Goal: Task Accomplishment & Management: Use online tool/utility

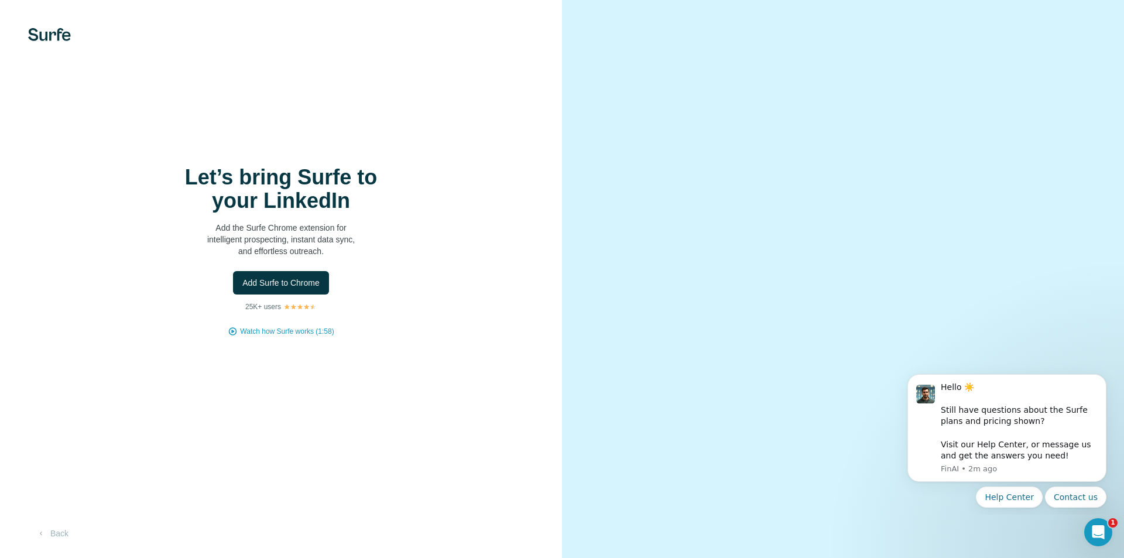
click at [290, 305] on img at bounding box center [299, 306] width 33 height 7
drag, startPoint x: 312, startPoint y: 213, endPoint x: 303, endPoint y: 229, distance: 18.7
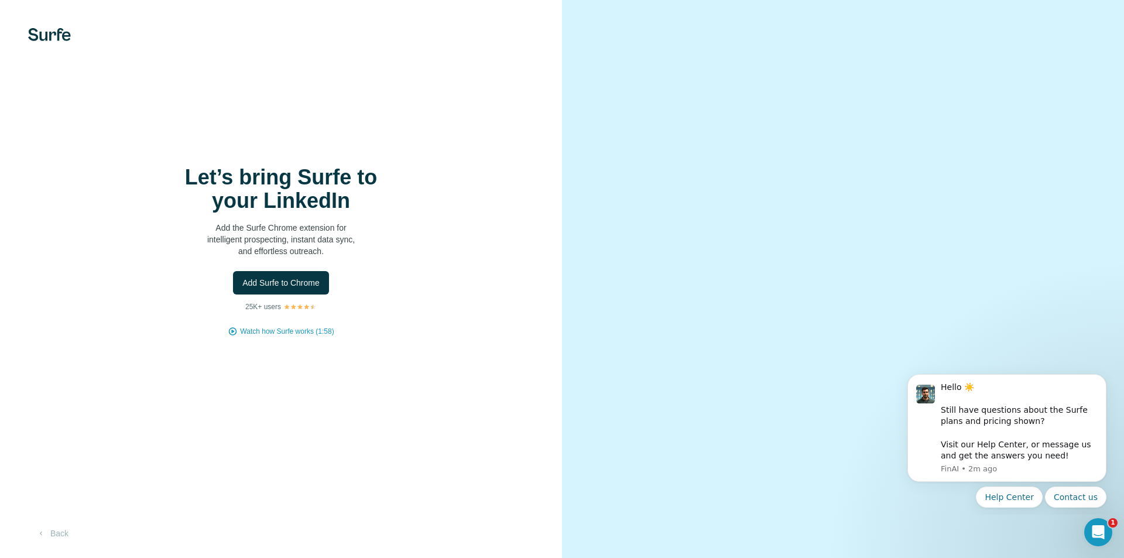
click at [307, 221] on div "Let’s bring Surfe to your LinkedIn Add the Surfe Chrome extension for intellige…" at bounding box center [281, 211] width 234 height 91
click at [300, 279] on span "Add Surfe to Chrome" at bounding box center [280, 283] width 77 height 12
click at [309, 332] on span "Watch how Surfe works (1:58)" at bounding box center [287, 331] width 94 height 11
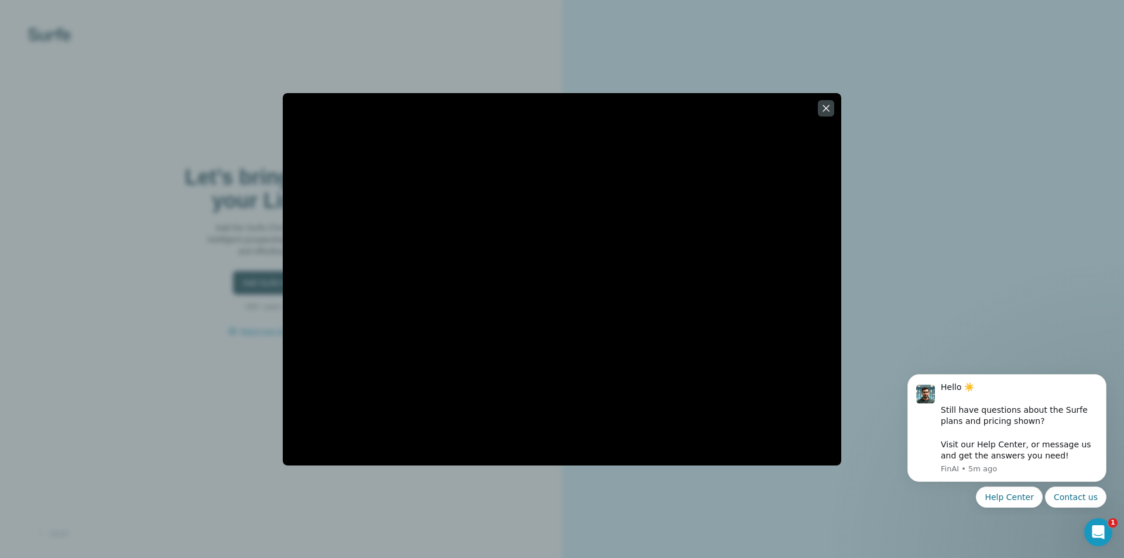
click at [985, 238] on div at bounding box center [562, 279] width 1124 height 558
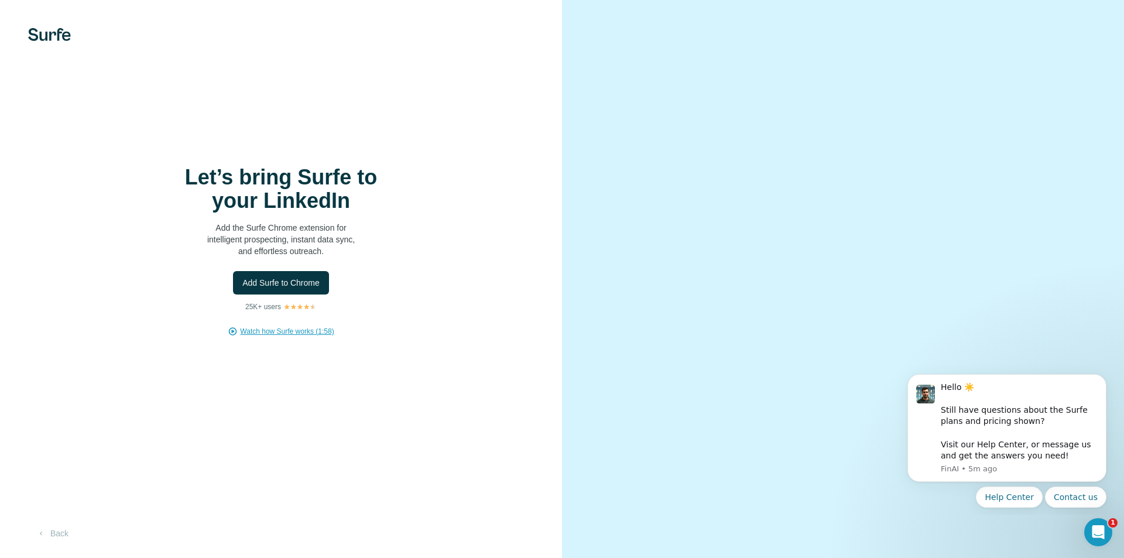
click at [64, 41] on img at bounding box center [49, 34] width 43 height 13
